Goal: Information Seeking & Learning: Learn about a topic

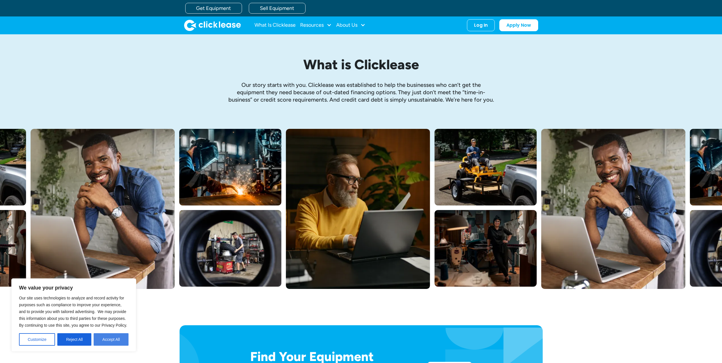
click at [116, 343] on button "Accept All" at bounding box center [111, 339] width 35 height 12
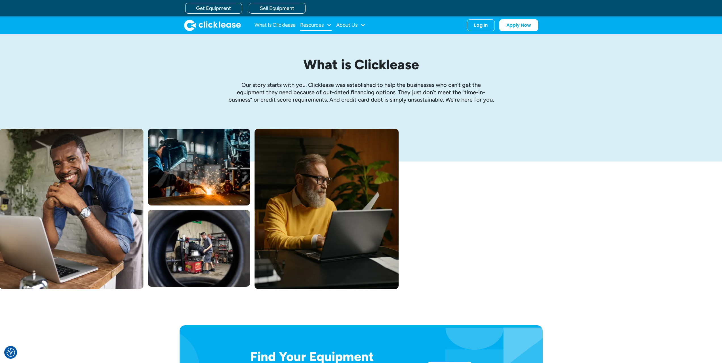
click at [317, 25] on div "Resources" at bounding box center [312, 25] width 24 height 0
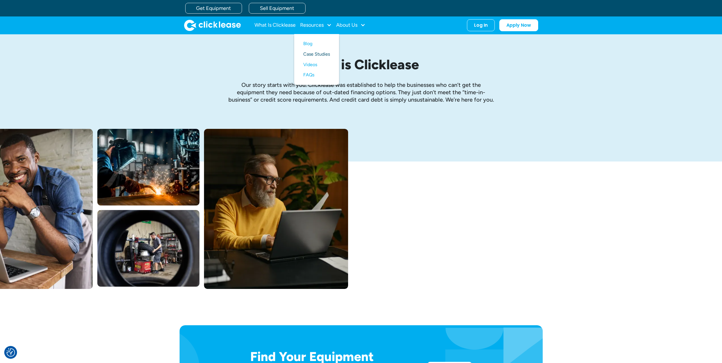
click at [322, 51] on link "Case Studies" at bounding box center [316, 54] width 27 height 10
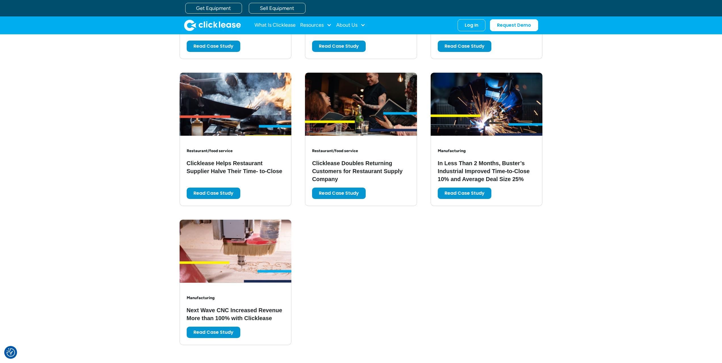
scroll to position [1021, 0]
